Goal: Task Accomplishment & Management: Use online tool/utility

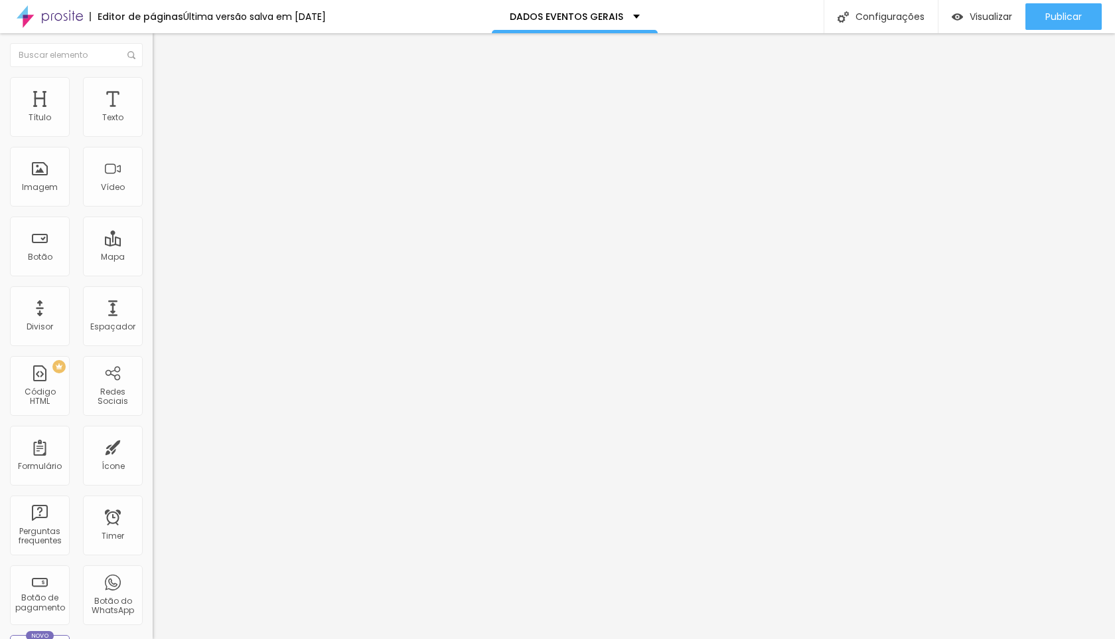
click at [153, 134] on img at bounding box center [157, 138] width 8 height 8
type input "NOME"
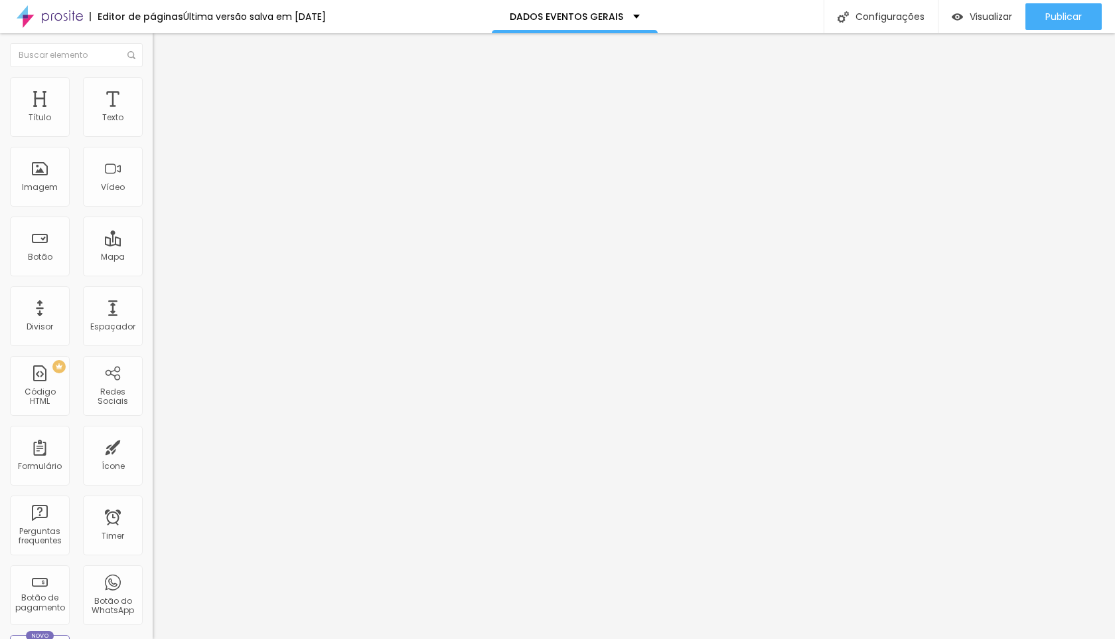
drag, startPoint x: 609, startPoint y: 161, endPoint x: 609, endPoint y: 257, distance: 95.6
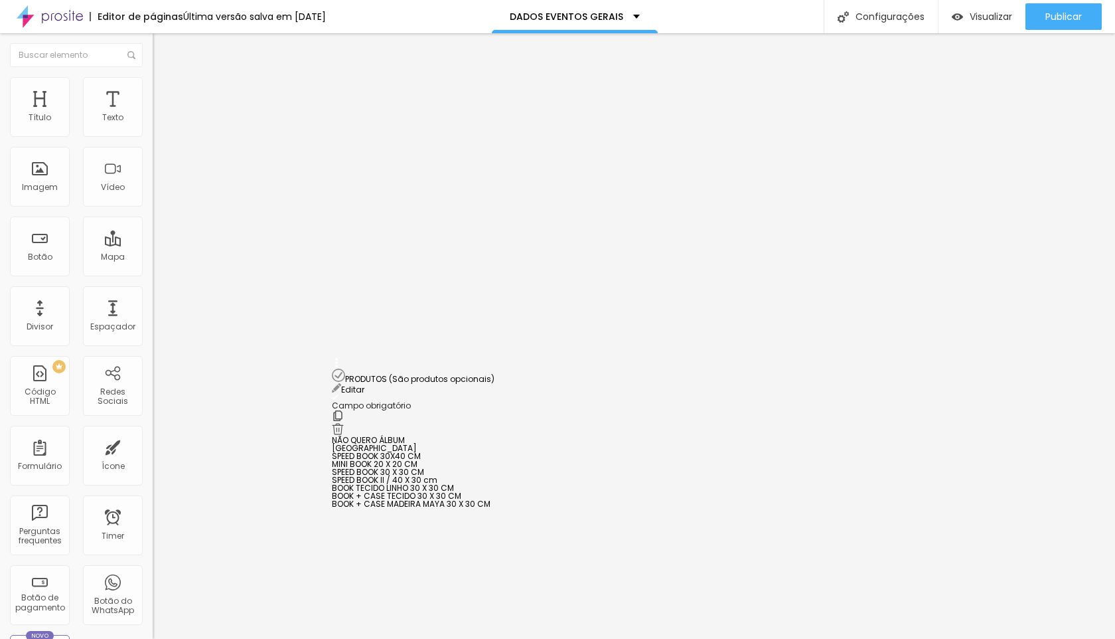
scroll to position [726, 0]
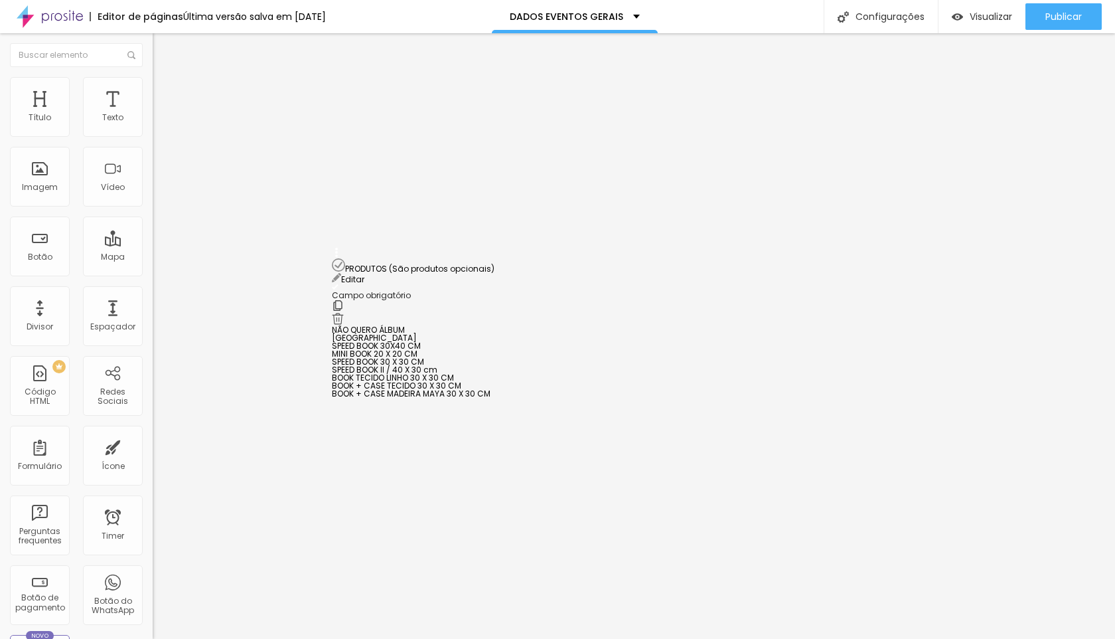
drag, startPoint x: 339, startPoint y: 171, endPoint x: 364, endPoint y: 263, distance: 95.0
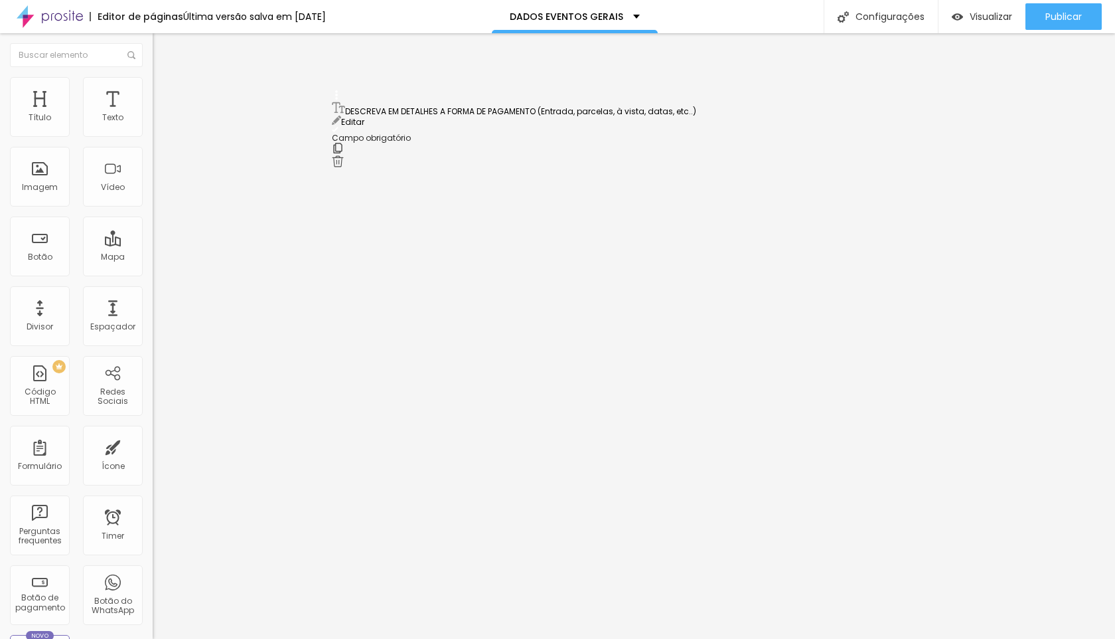
scroll to position [618, 0]
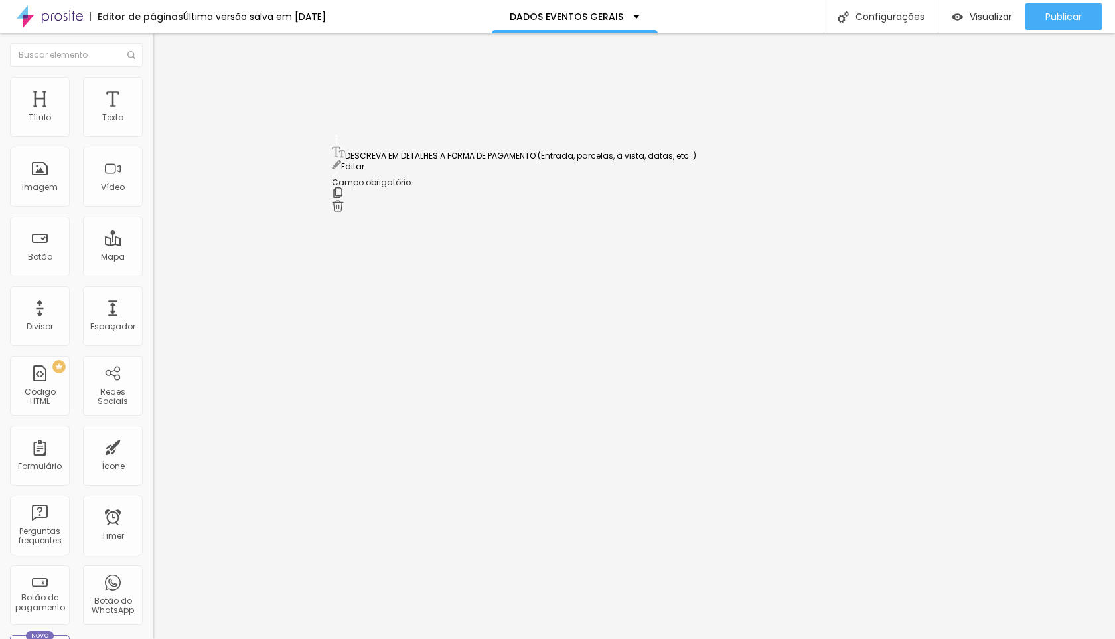
drag, startPoint x: 338, startPoint y: 355, endPoint x: 326, endPoint y: 150, distance: 205.5
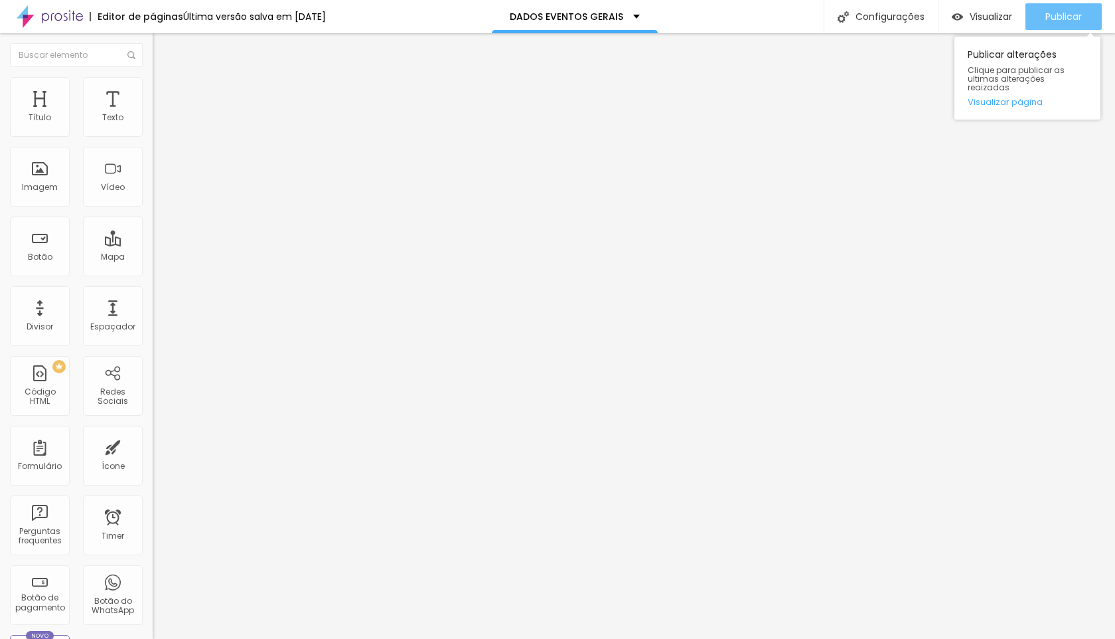
click at [1047, 6] on div "Publicar" at bounding box center [1064, 16] width 37 height 27
click at [1046, 14] on span "Publicar" at bounding box center [1064, 16] width 37 height 11
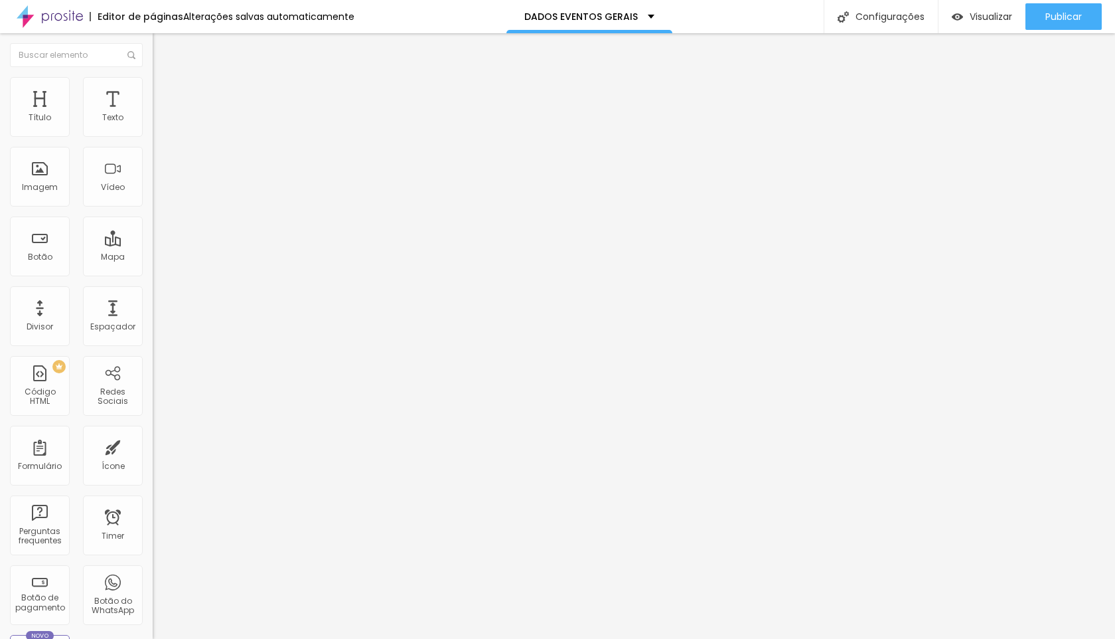
click at [153, 133] on span at bounding box center [157, 138] width 8 height 11
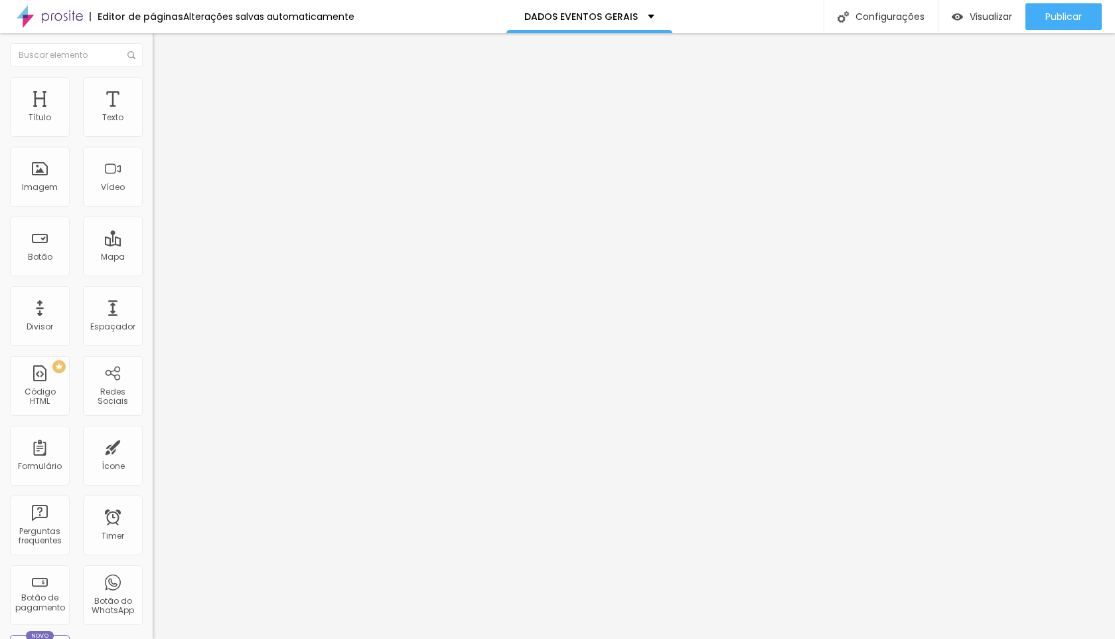
click at [153, 134] on img at bounding box center [157, 138] width 8 height 8
